Goal: Task Accomplishment & Management: Manage account settings

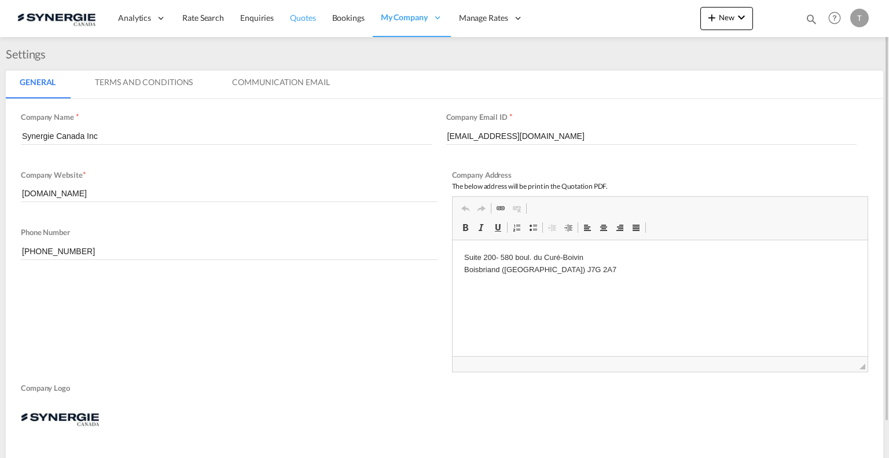
click at [294, 26] on link "Quotes" at bounding box center [303, 18] width 42 height 38
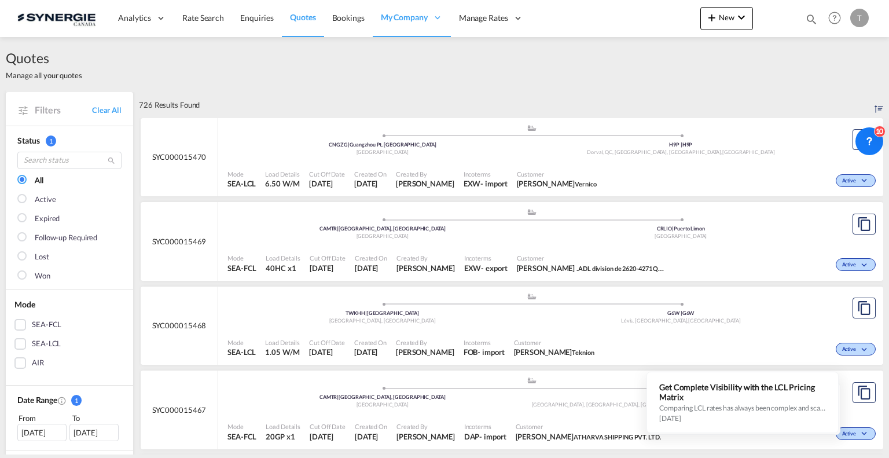
click at [805, 20] on md-icon "icon-magnify" at bounding box center [811, 19] width 13 height 13
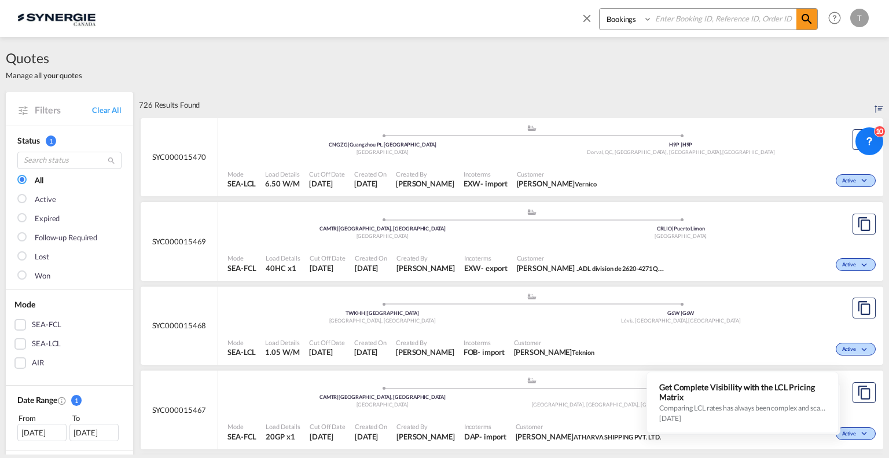
click at [635, 23] on select "Bookings Quotes Enquiries" at bounding box center [626, 19] width 55 height 21
select select "Quotes"
click at [599, 9] on select "Bookings Quotes Enquiries" at bounding box center [626, 19] width 55 height 21
click at [696, 18] on input at bounding box center [724, 19] width 144 height 20
paste input "SYC000015430"
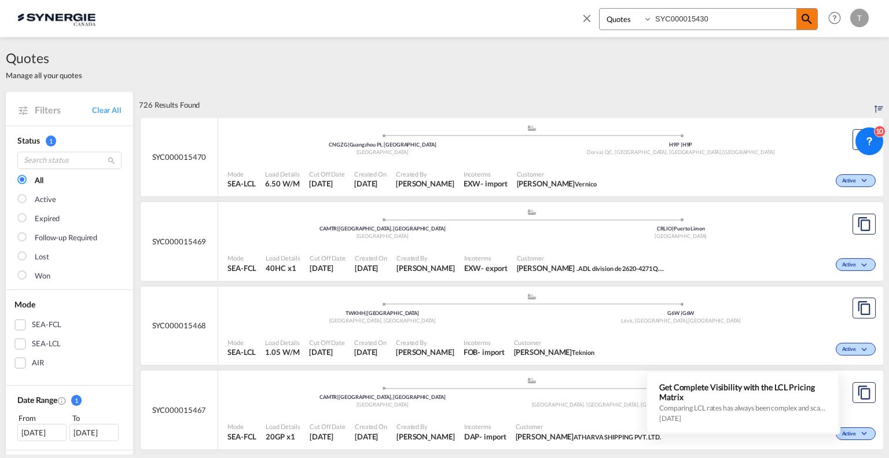
type input "SYC000015430"
click at [808, 19] on md-icon "icon-magnify" at bounding box center [807, 19] width 14 height 14
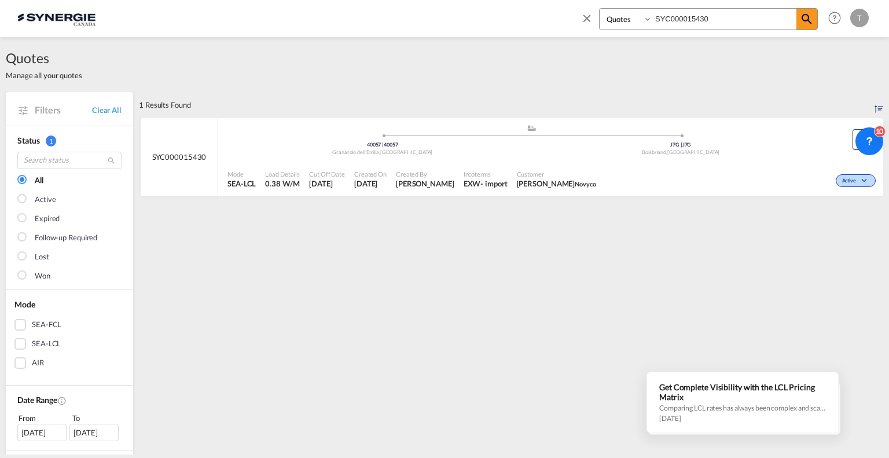
click at [540, 174] on span "Customer" at bounding box center [556, 174] width 79 height 9
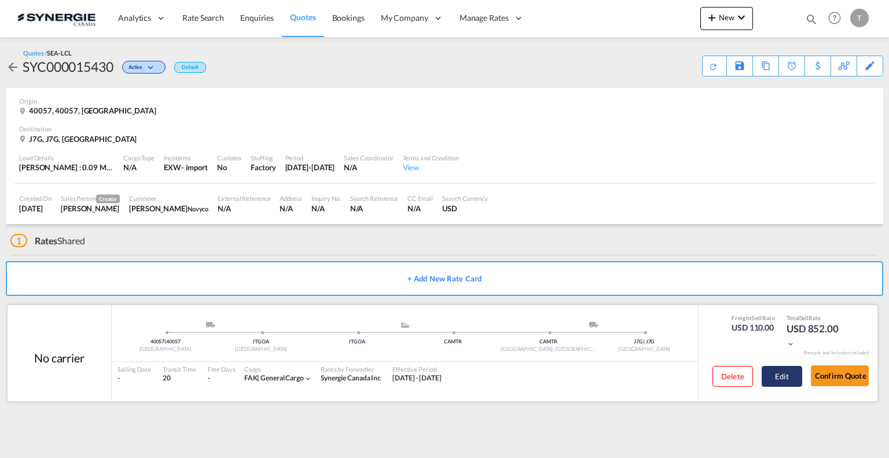
click at [772, 374] on button "Edit" at bounding box center [781, 376] width 40 height 21
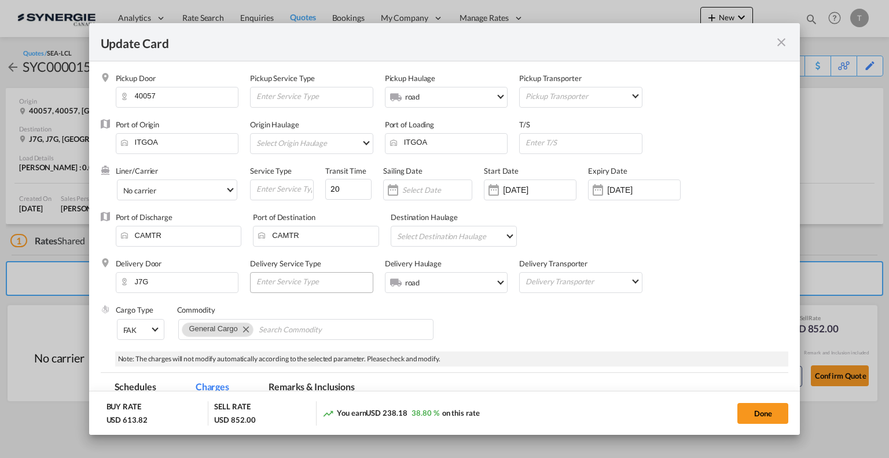
select select "per_w/m"
select select "flat"
select select "per_hbl"
select select "flat"
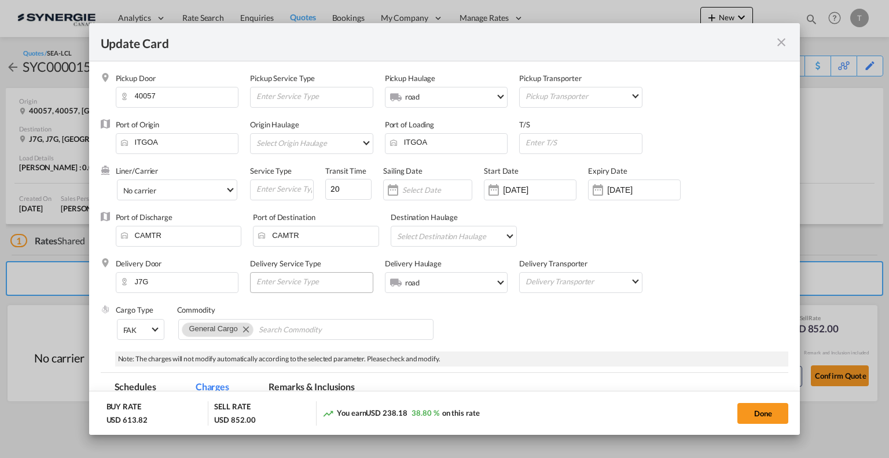
select select "per_bl"
select select "per_shipment"
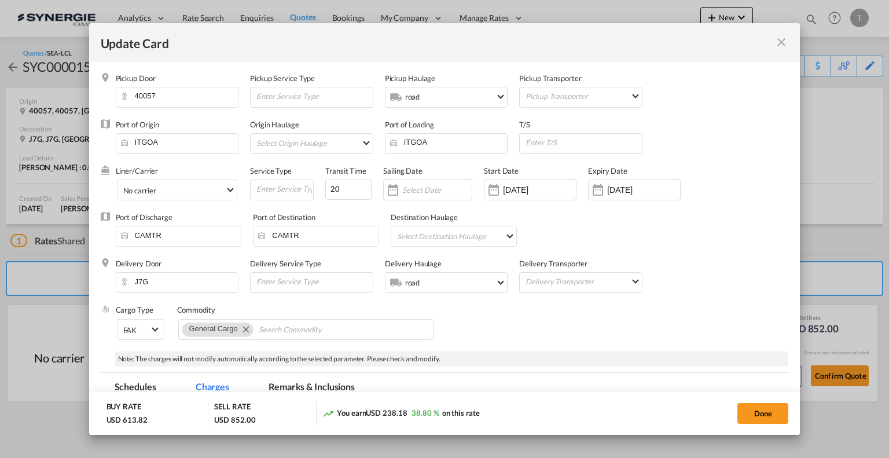
click at [782, 38] on md-icon "icon-close fg-AAA8AD m-0 pointer" at bounding box center [781, 42] width 14 height 14
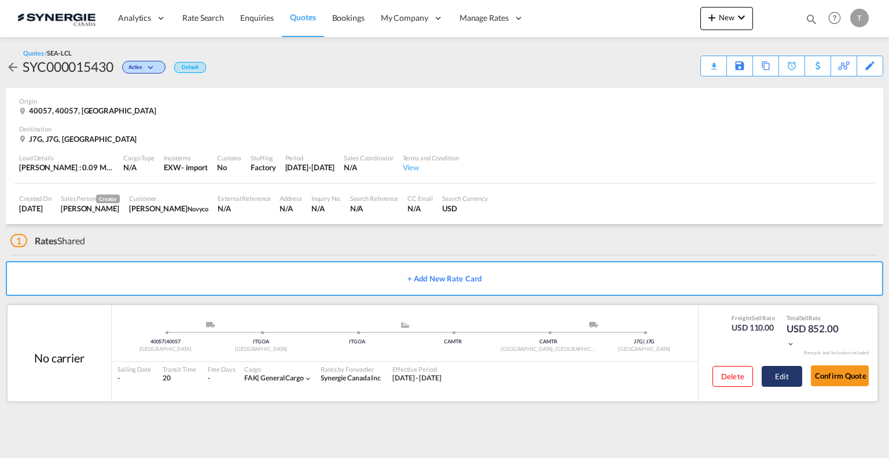
click at [782, 379] on button "Edit" at bounding box center [781, 376] width 40 height 21
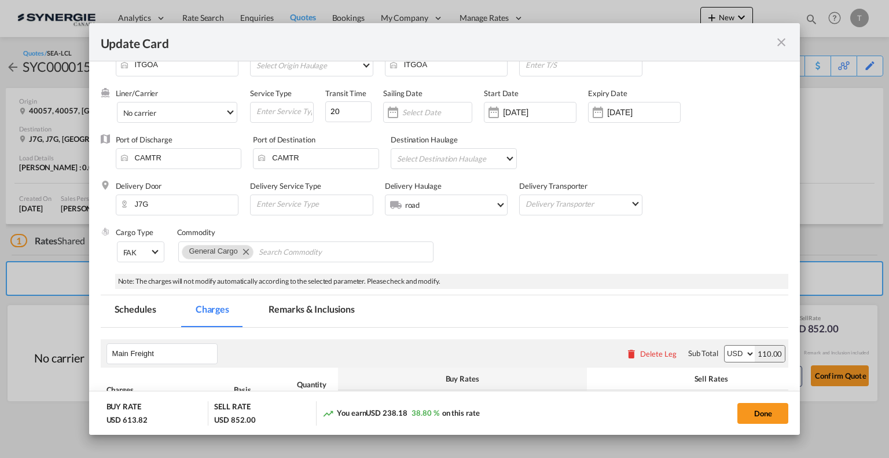
scroll to position [174, 0]
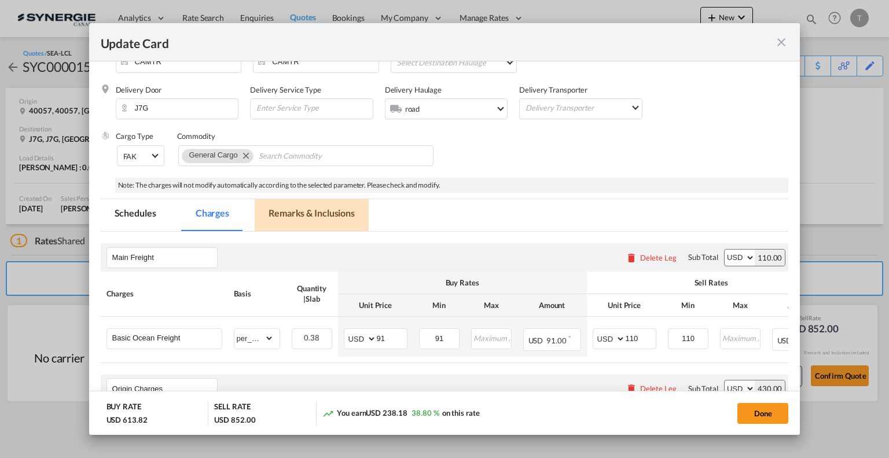
click at [311, 212] on md-tab-item "Remarks & Inclusions" at bounding box center [312, 215] width 114 height 32
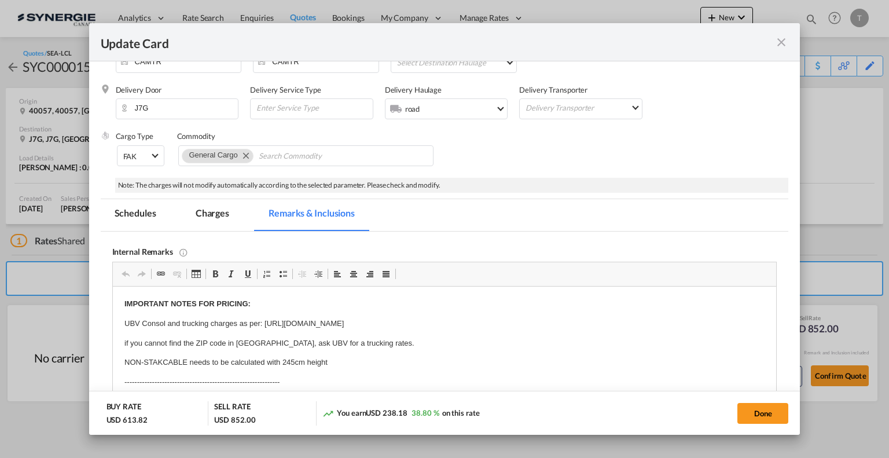
scroll to position [0, 0]
drag, startPoint x: 209, startPoint y: 322, endPoint x: 471, endPoint y: 321, distance: 262.1
drag, startPoint x: 367, startPoint y: 322, endPoint x: 721, endPoint y: 321, distance: 354.1
click at [721, 321] on p "UBV Consol and trucking charges as per: [URL][DOMAIN_NAME]" at bounding box center [444, 324] width 640 height 12
click at [464, 352] on body "IMPORTANT NOTES FOR PRICING: UBV Consol and trucking charges as per: [URL][DOMA…" at bounding box center [444, 372] width 640 height 149
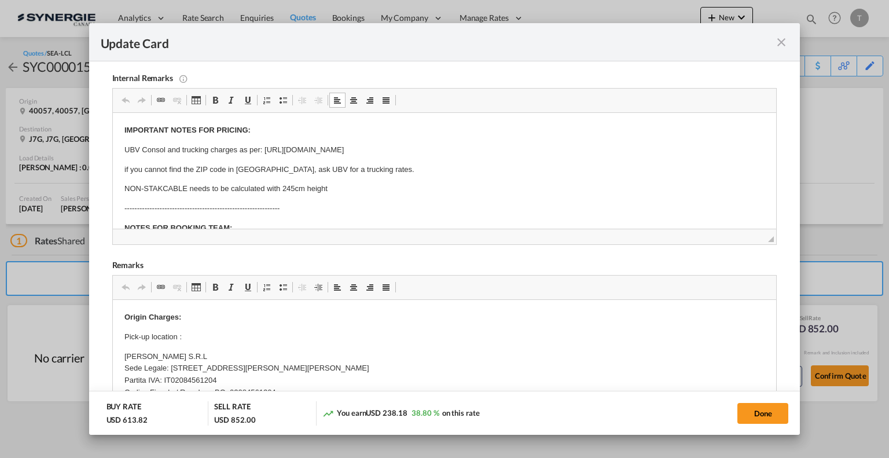
scroll to position [174, 0]
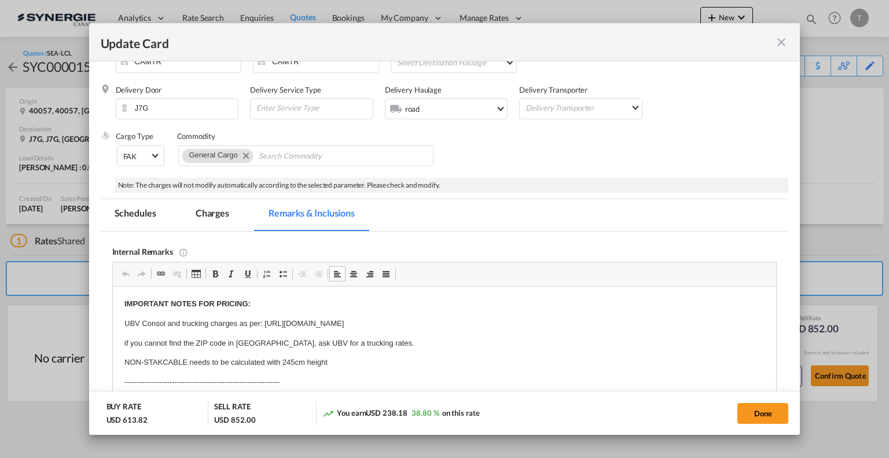
click at [782, 46] on md-icon "icon-close fg-AAA8AD m-0 pointer" at bounding box center [781, 42] width 14 height 14
